Goal: Check status: Check status

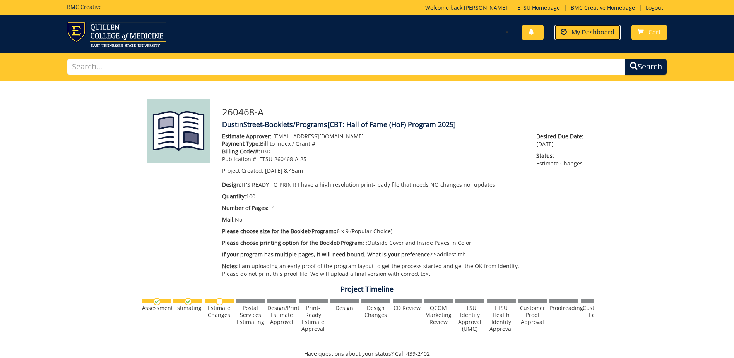
click at [592, 26] on link "My Dashboard" at bounding box center [588, 32] width 66 height 15
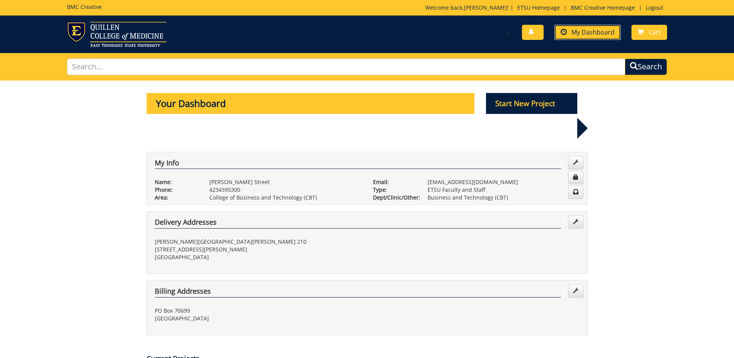
click at [561, 33] on link "My Dashboard" at bounding box center [588, 32] width 66 height 15
drag, startPoint x: 546, startPoint y: 33, endPoint x: 554, endPoint y: 31, distance: 8.2
click at [547, 33] on div "You have no new notifications My Dashboard Cart" at bounding box center [520, 33] width 306 height 22
click at [576, 30] on span "My Dashboard" at bounding box center [593, 32] width 43 height 9
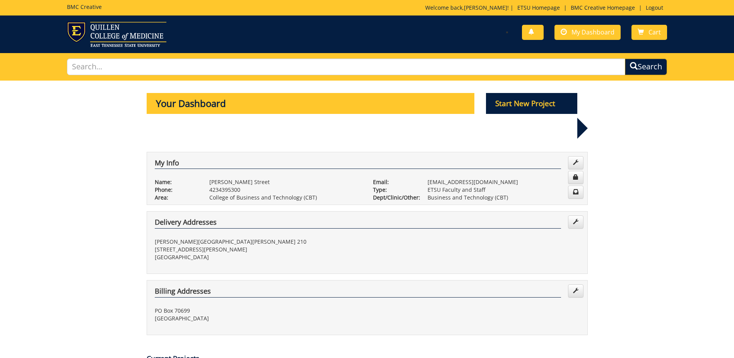
scroll to position [155, 0]
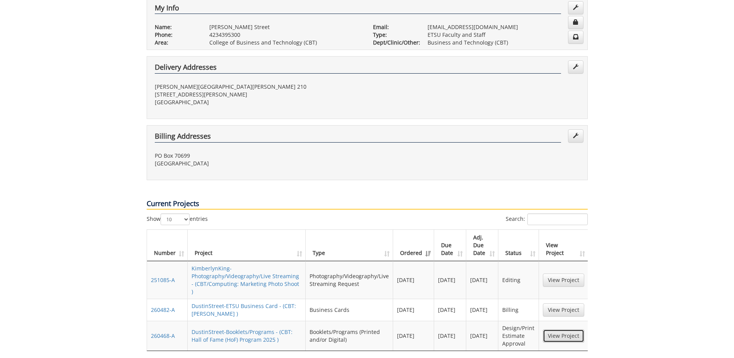
click at [562, 329] on link "View Project" at bounding box center [563, 335] width 41 height 13
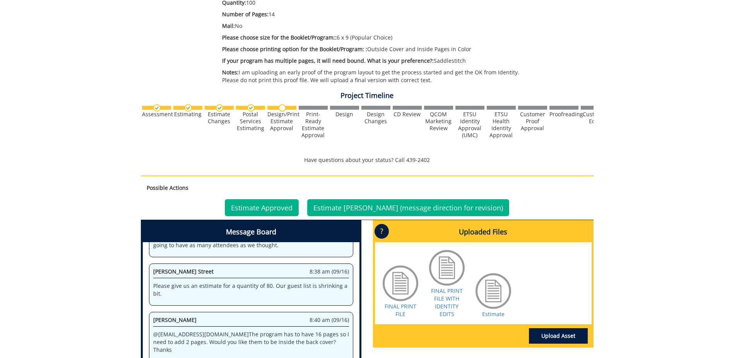
scroll to position [322, 0]
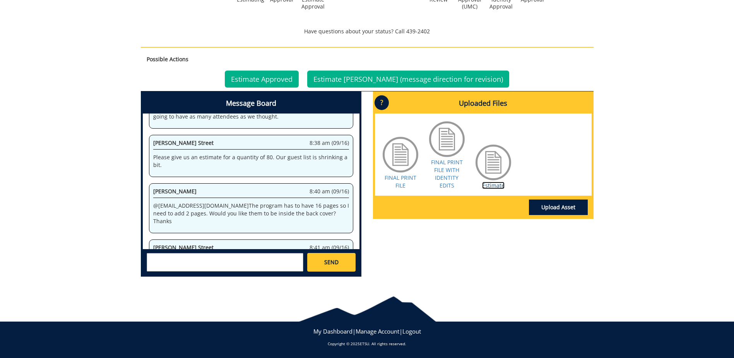
click at [487, 185] on link "Estimate" at bounding box center [493, 185] width 22 height 7
